Goal: Task Accomplishment & Management: Manage account settings

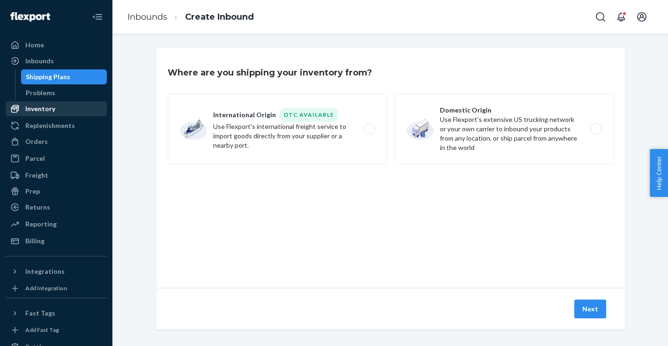
click at [60, 112] on div "Inventory" at bounding box center [56, 108] width 99 height 13
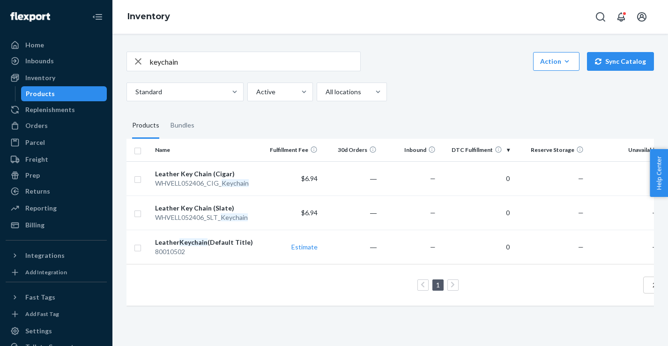
click at [216, 65] on input "keychain" at bounding box center [254, 61] width 211 height 19
type input "jogger"
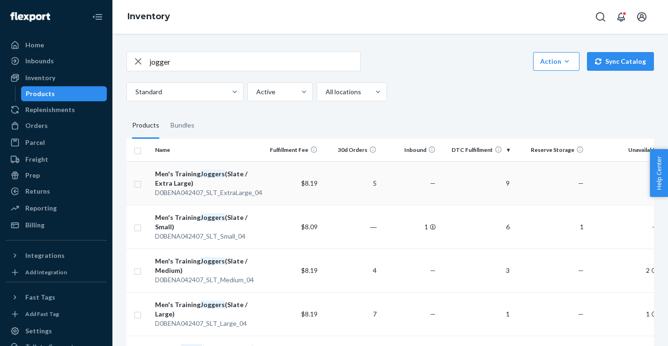
click at [221, 182] on div "Men's Training Joggers (Slate / Extra Large)" at bounding box center [207, 178] width 104 height 19
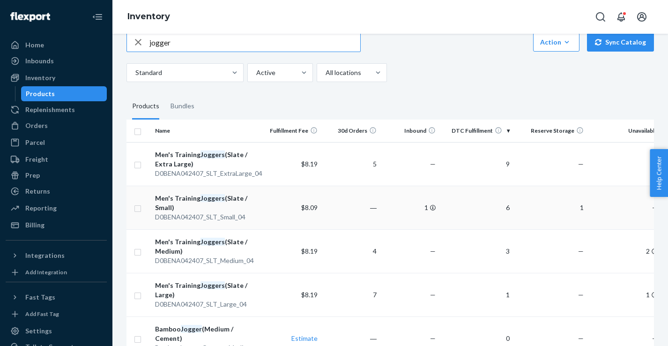
scroll to position [20, 0]
click at [281, 43] on input "jogger" at bounding box center [254, 41] width 211 height 19
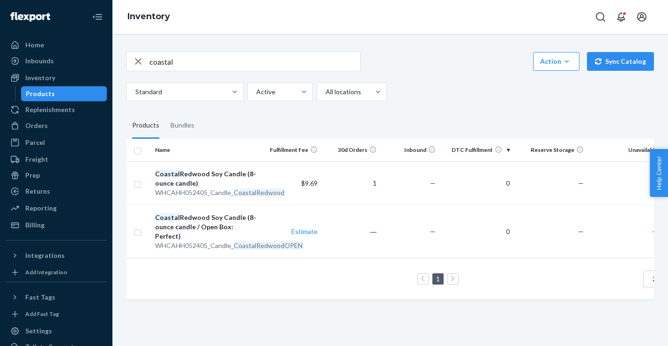
click at [229, 60] on input "coastal" at bounding box center [254, 61] width 211 height 19
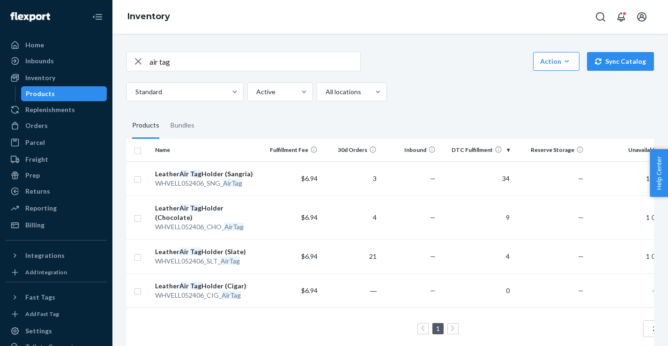
click at [191, 61] on input "air tag" at bounding box center [254, 61] width 211 height 19
type input "backpack"
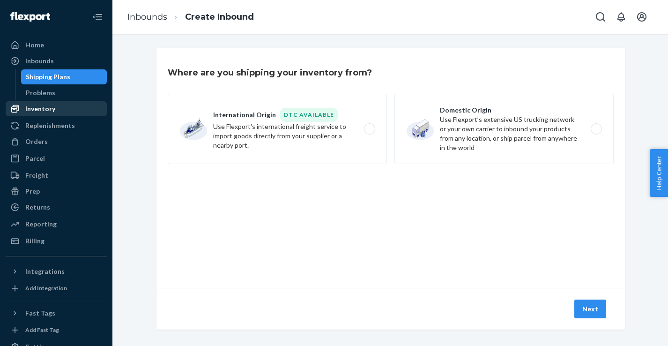
click at [63, 107] on div "Inventory" at bounding box center [56, 108] width 99 height 13
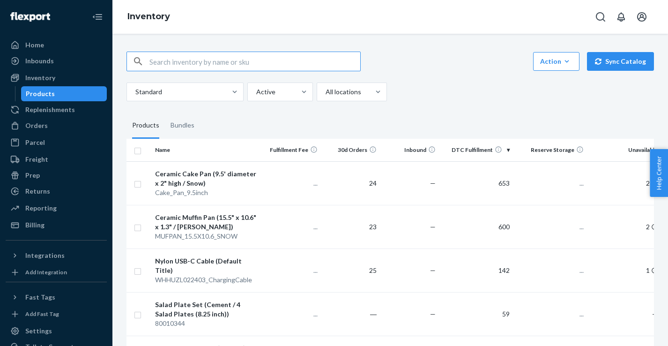
click at [209, 59] on input "text" at bounding box center [254, 61] width 211 height 19
type input "backpack"
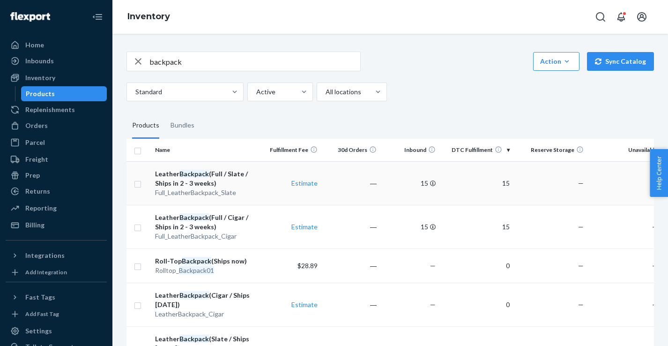
click at [232, 174] on div "Leather Backpack (Full / Slate / Ships in 2 - 3 weeks)" at bounding box center [207, 178] width 104 height 19
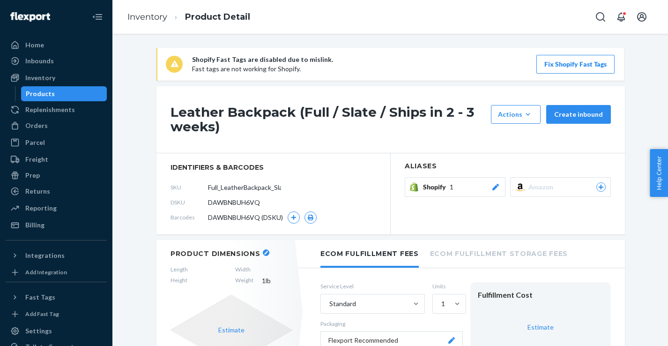
click at [571, 64] on button "Fix Shopify Fast Tags" at bounding box center [576, 64] width 78 height 19
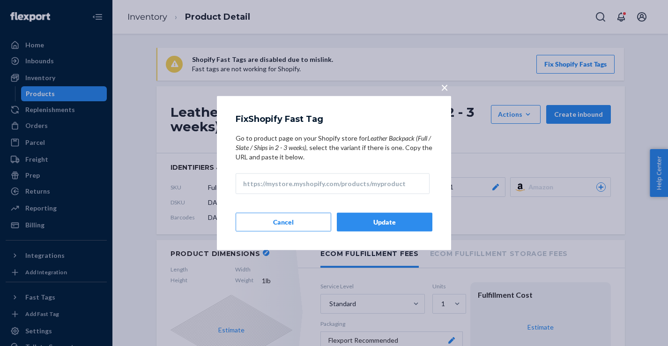
click at [353, 180] on input "Go to product page on your Shopify store for Leather Backpack (Full / Slate / S…" at bounding box center [333, 183] width 194 height 21
paste input "[URL][DOMAIN_NAME]"
type input "[URL][DOMAIN_NAME]"
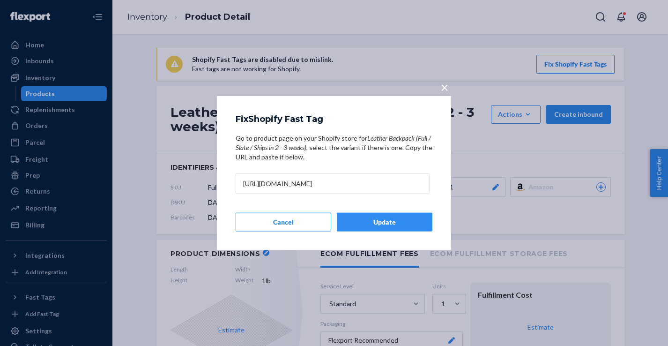
click at [407, 217] on button "Update" at bounding box center [385, 221] width 96 height 19
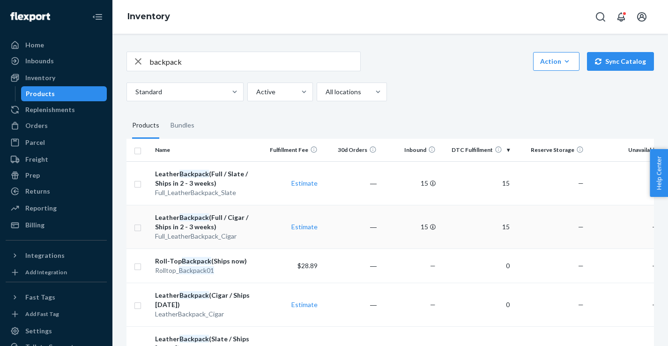
click at [217, 217] on div "Leather Backpack (Full / Cigar / Ships in 2 - 3 weeks)" at bounding box center [207, 222] width 104 height 19
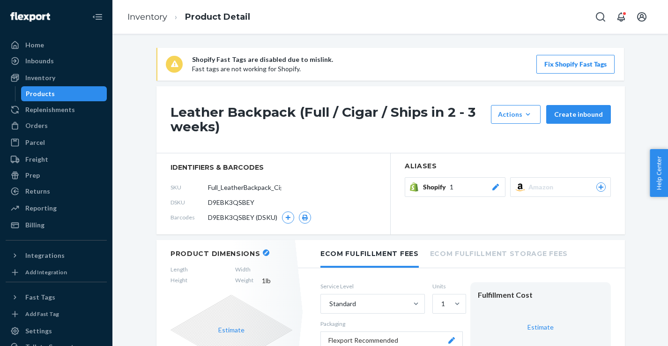
click at [574, 59] on button "Fix Shopify Fast Tags" at bounding box center [576, 64] width 78 height 19
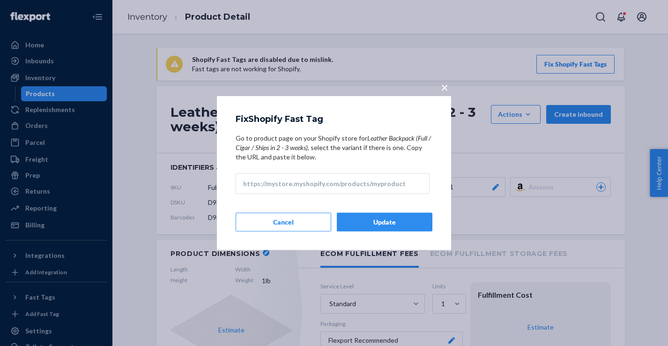
click at [365, 185] on input "Go to product page on your Shopify store for Leather Backpack (Full / Cigar / S…" at bounding box center [333, 183] width 194 height 21
paste input "[URL][DOMAIN_NAME]"
type input "[URL][DOMAIN_NAME]"
click at [400, 226] on button "Update" at bounding box center [385, 221] width 96 height 19
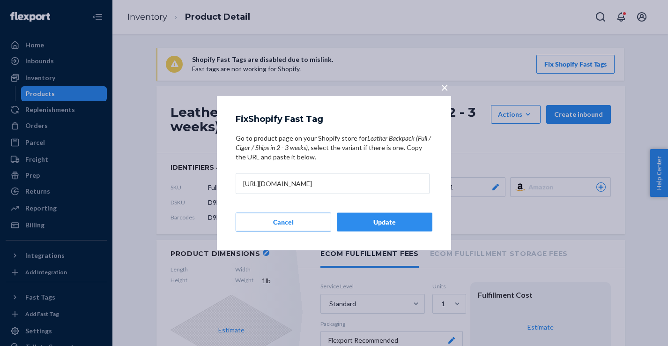
scroll to position [0, 0]
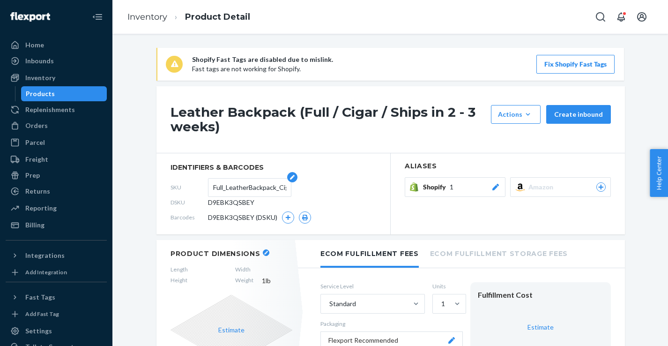
click at [225, 187] on input "Full_LeatherBackpack_Cigar" at bounding box center [249, 188] width 73 height 18
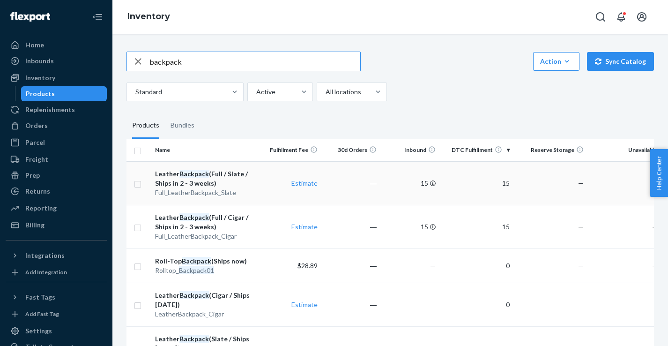
click at [220, 182] on div "Leather Backpack (Full / Slate / Ships in 2 - 3 weeks)" at bounding box center [207, 178] width 104 height 19
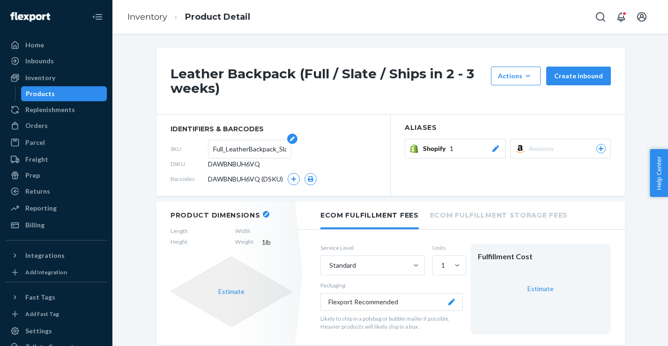
click at [229, 151] on input "Full_LeatherBackpack_Slate" at bounding box center [249, 149] width 73 height 18
